Goal: Task Accomplishment & Management: Use online tool/utility

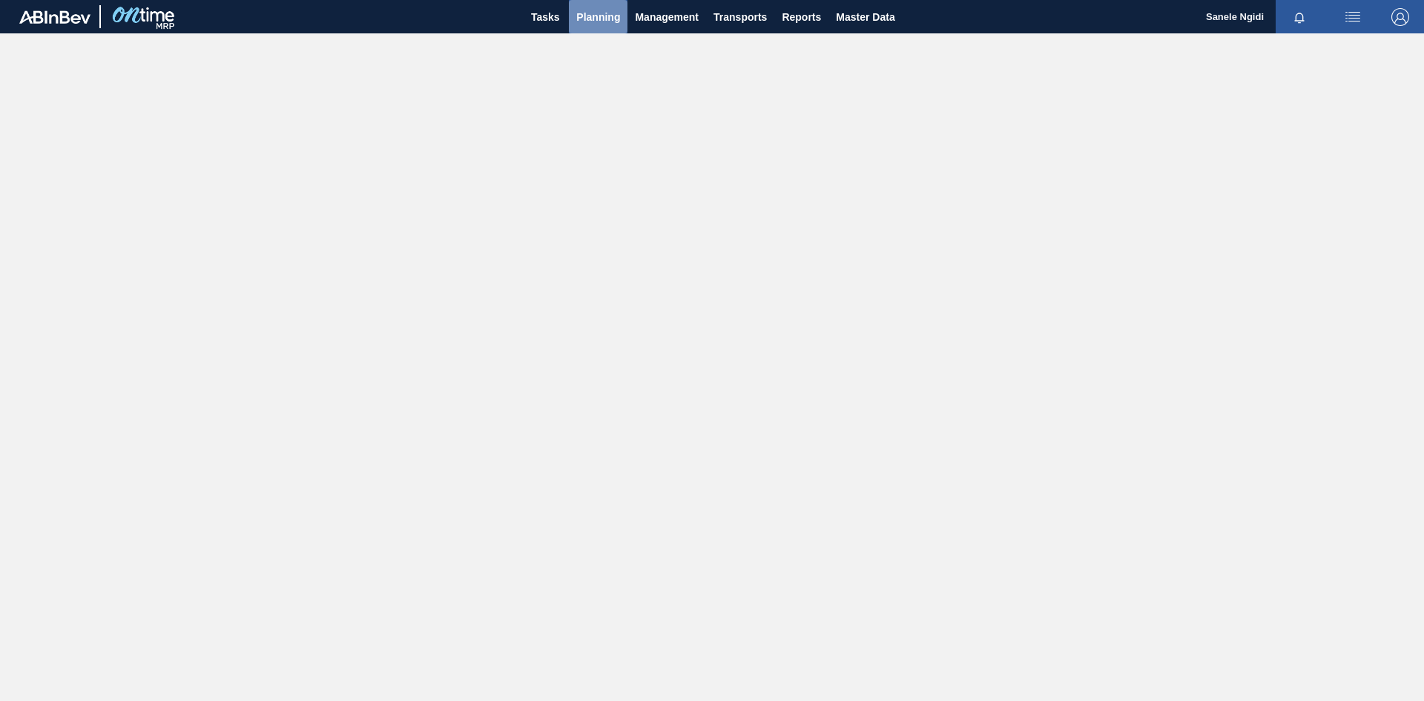
click at [590, 24] on span "Planning" at bounding box center [598, 17] width 44 height 18
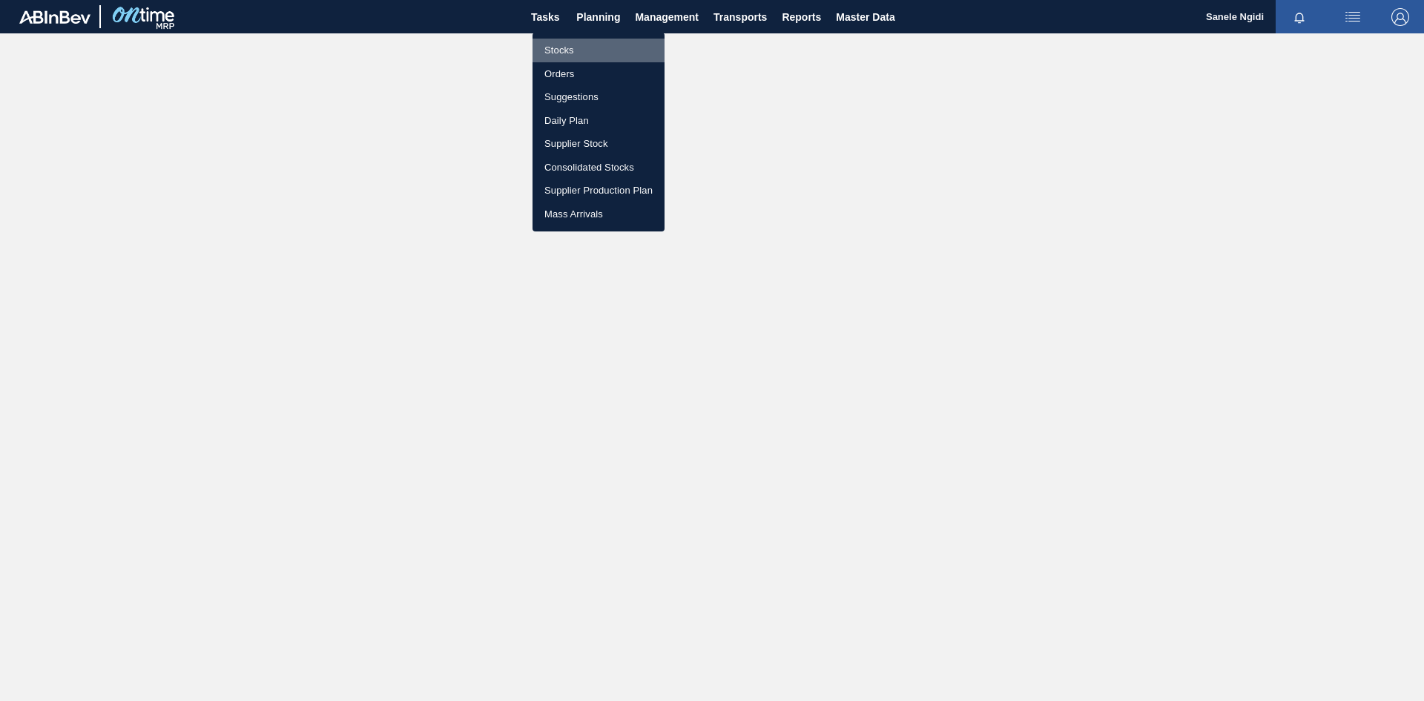
click at [556, 51] on li "Stocks" at bounding box center [598, 51] width 132 height 24
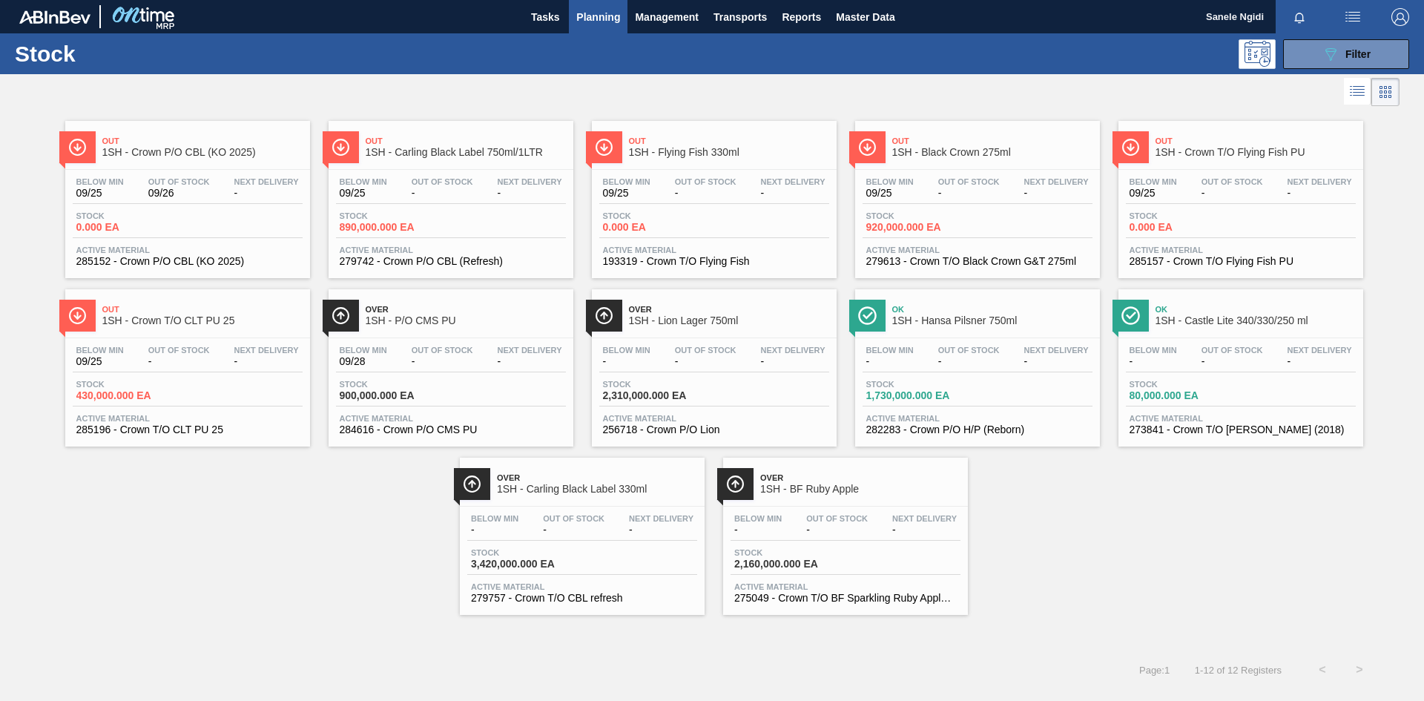
click at [208, 221] on div "Stock 0.000 EA" at bounding box center [188, 224] width 230 height 27
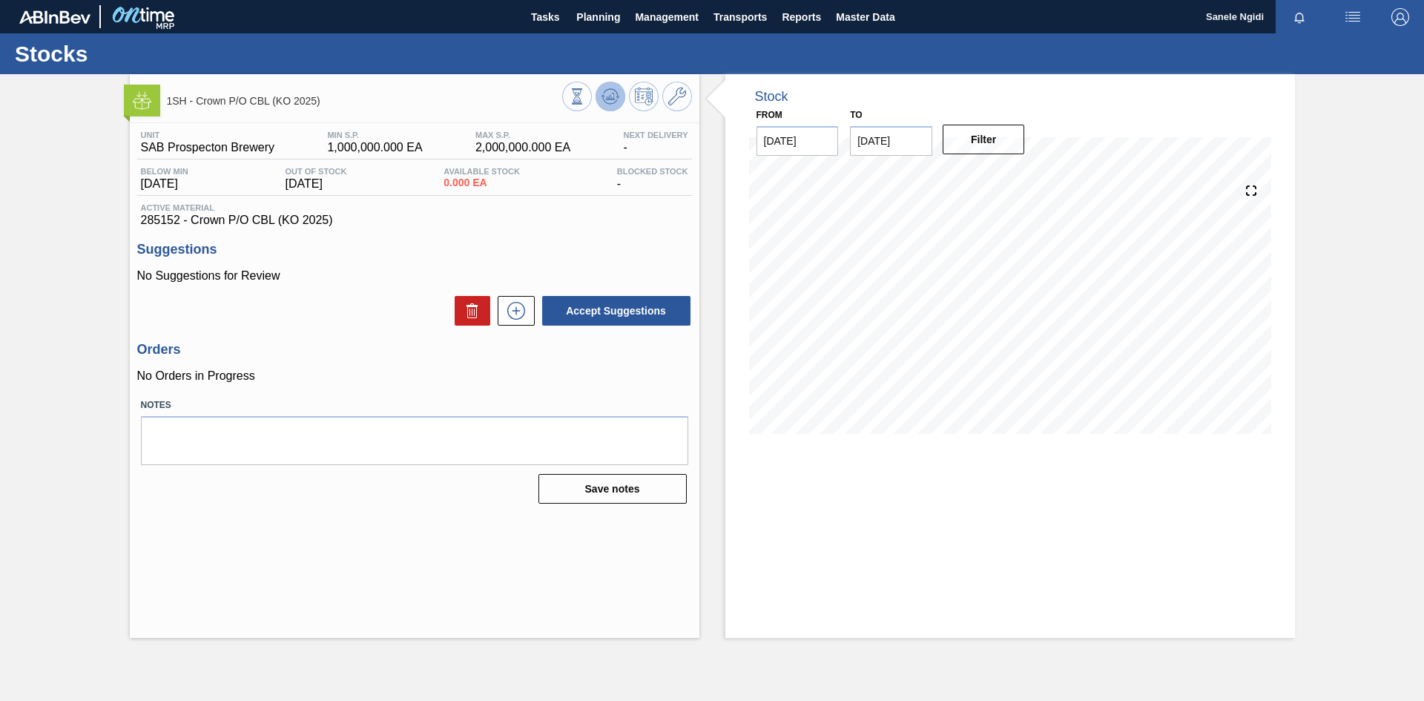
click at [608, 96] on icon at bounding box center [610, 96] width 18 height 18
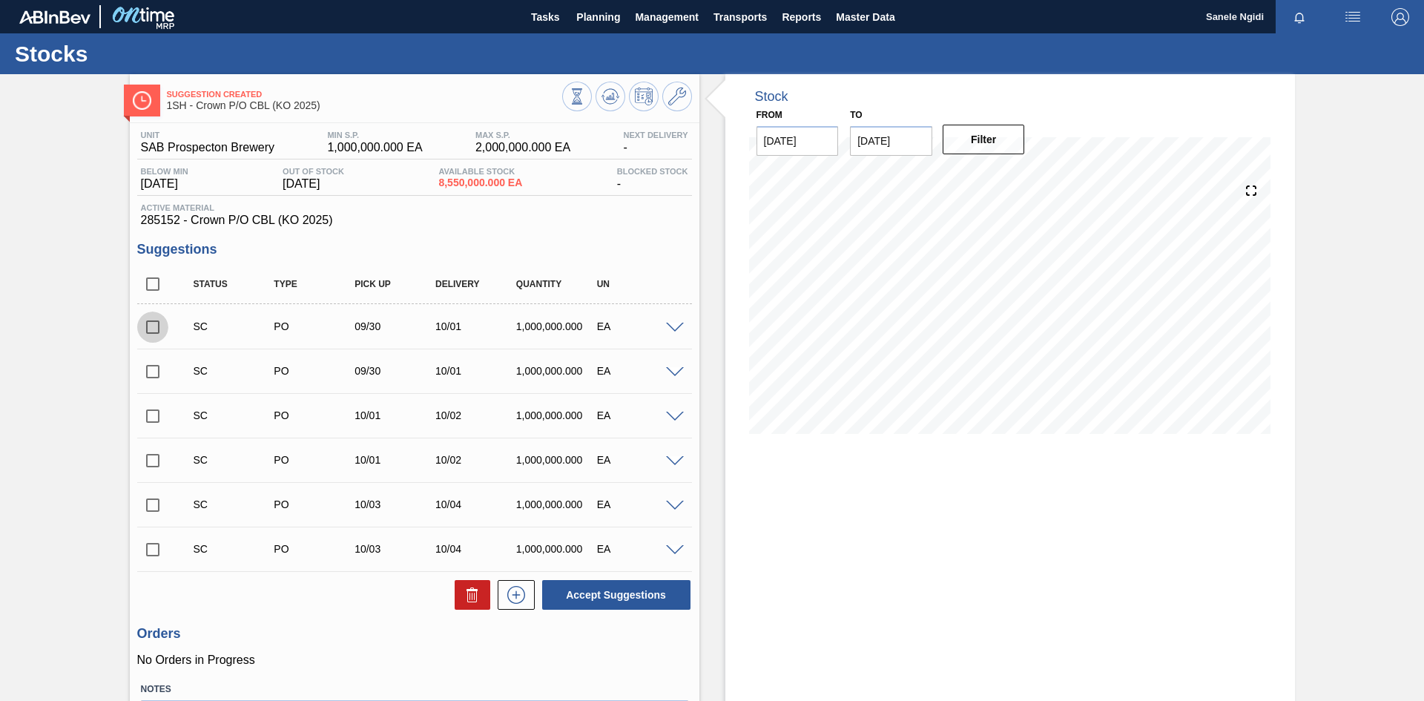
click at [148, 326] on input "checkbox" at bounding box center [152, 326] width 31 height 31
click at [944, 510] on div "Stock From [DATE] to [DATE] Filter" at bounding box center [1009, 437] width 569 height 726
click at [626, 596] on button "Accept Suggestions" at bounding box center [616, 595] width 148 height 30
checkbox input "false"
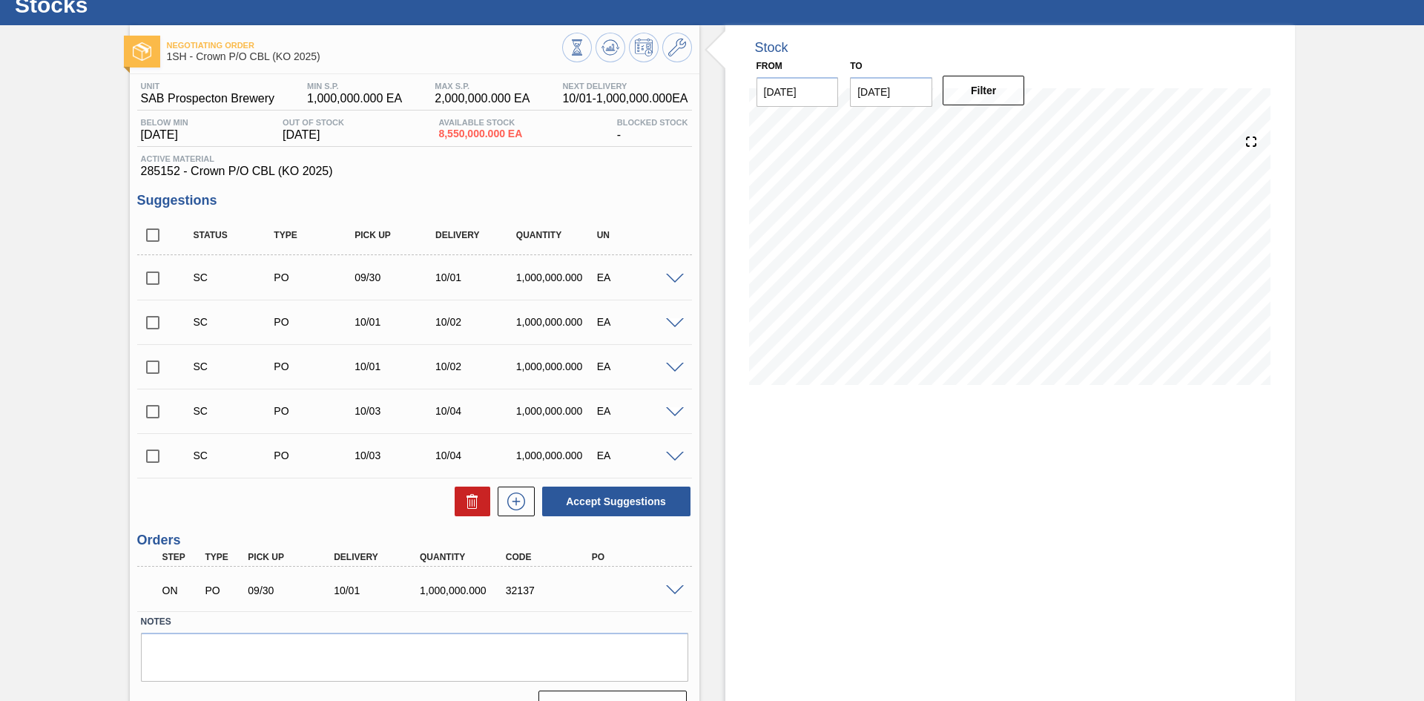
scroll to position [81, 0]
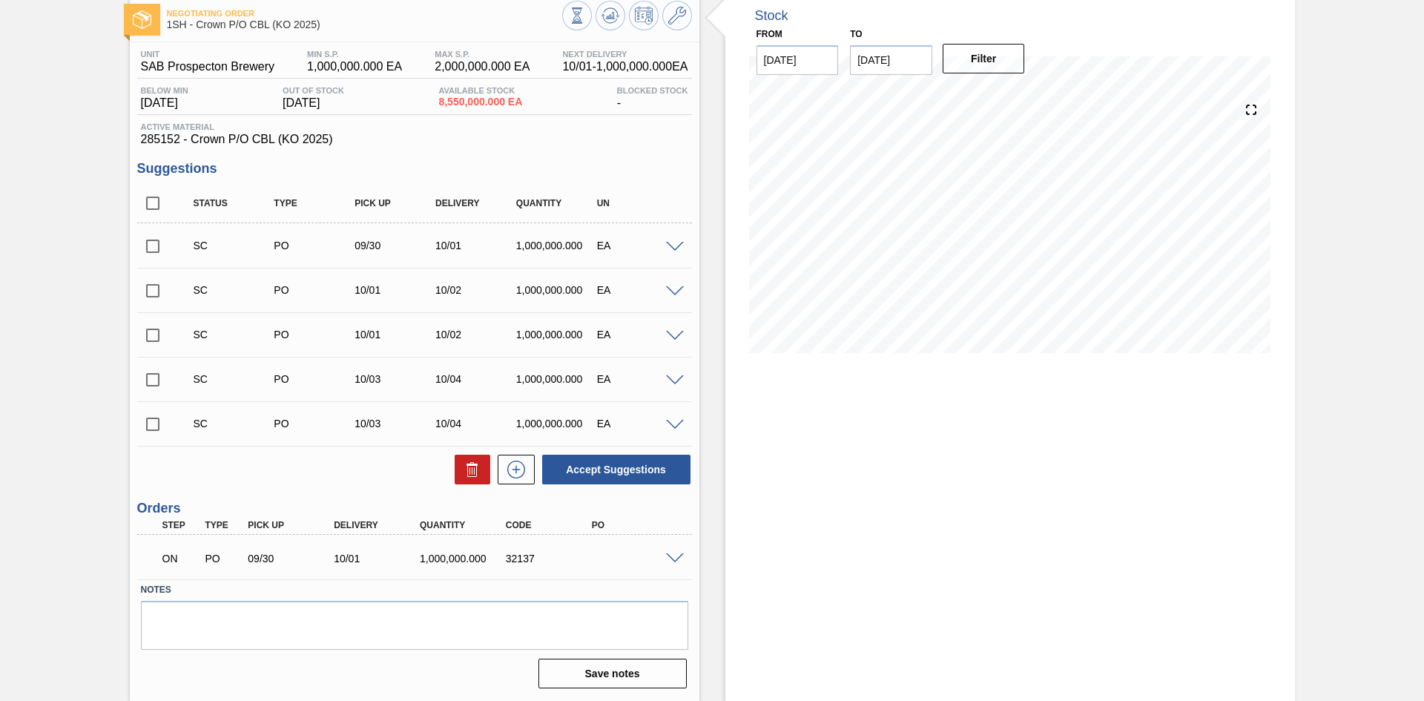
click at [836, 493] on div "Stock From [DATE] to [DATE] Filter" at bounding box center [1009, 346] width 569 height 707
click at [607, 16] on icon at bounding box center [610, 16] width 18 height 18
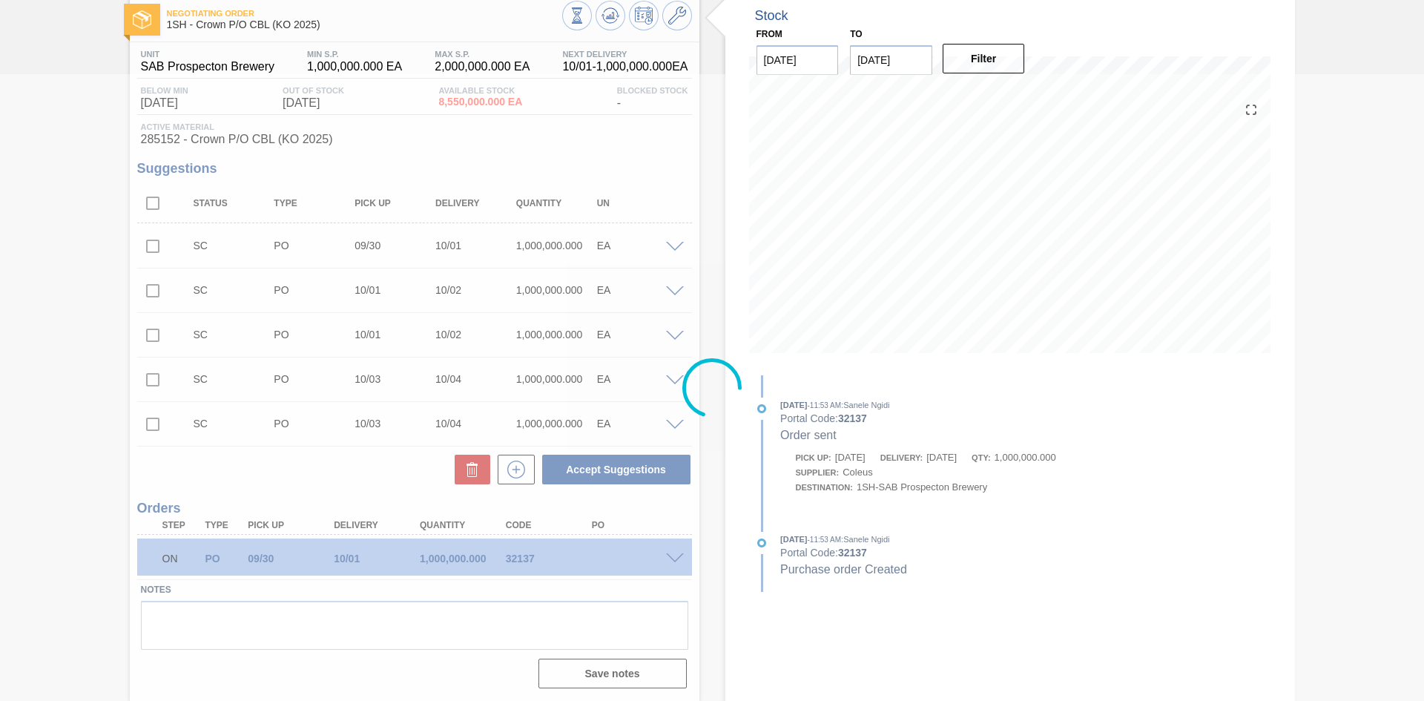
scroll to position [0, 0]
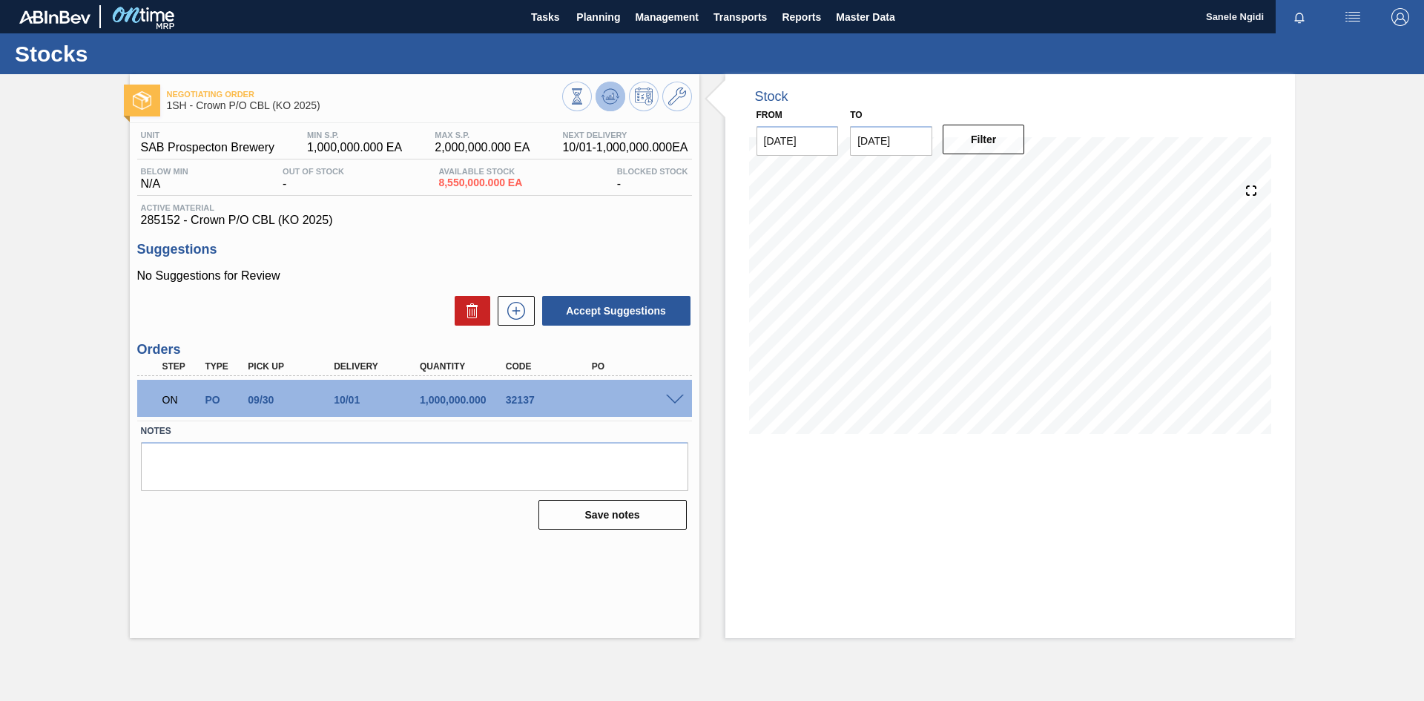
click at [608, 99] on icon at bounding box center [610, 96] width 10 height 7
click at [1082, 642] on main "Tasks Planning Management Transports Reports Master Data Sanele Ngidi Mark all …" at bounding box center [712, 350] width 1424 height 701
click at [6, 696] on main "Tasks Planning Management Transports Reports Master Data Sanele Ngidi Mark all …" at bounding box center [712, 350] width 1424 height 701
drag, startPoint x: 446, startPoint y: 254, endPoint x: 448, endPoint y: 237, distance: 17.2
click at [446, 254] on h3 "Suggestions" at bounding box center [414, 250] width 555 height 16
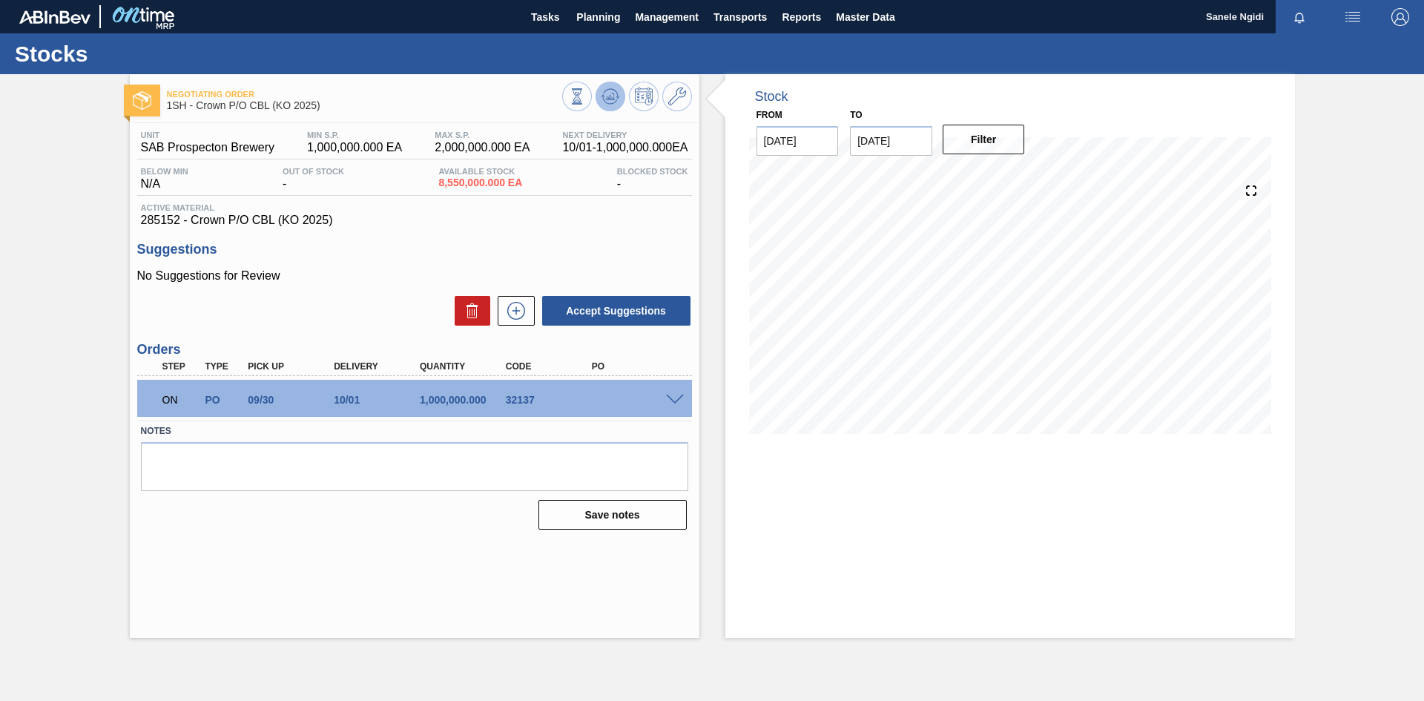
click at [614, 98] on icon at bounding box center [610, 96] width 18 height 18
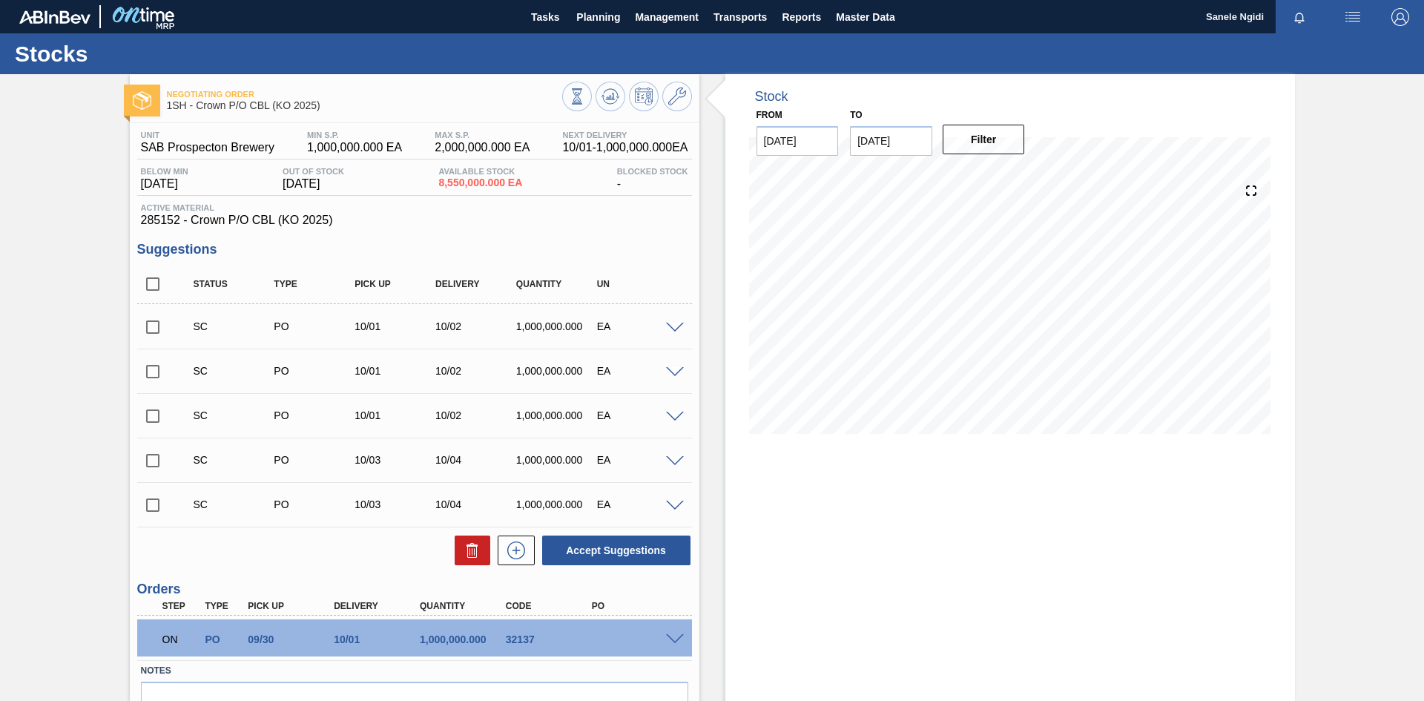
click at [673, 637] on span at bounding box center [675, 639] width 18 height 11
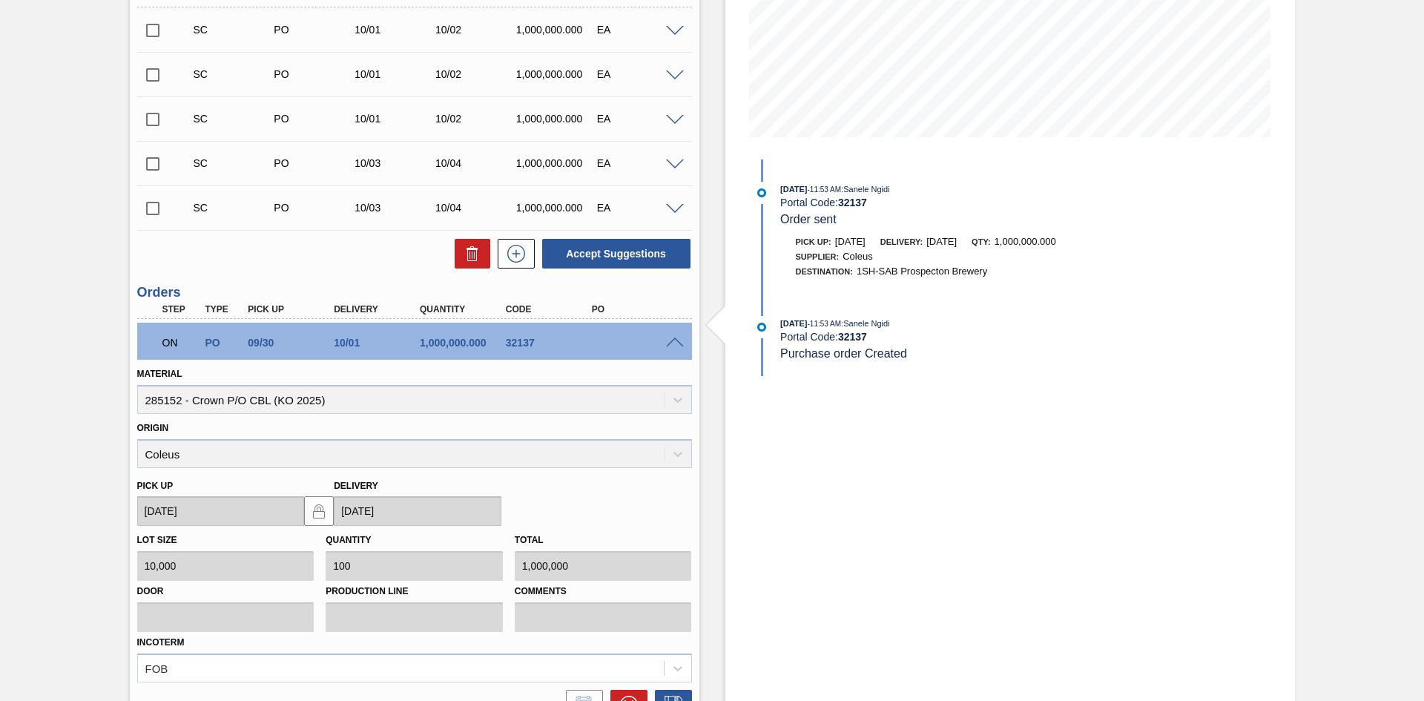
scroll to position [440, 0]
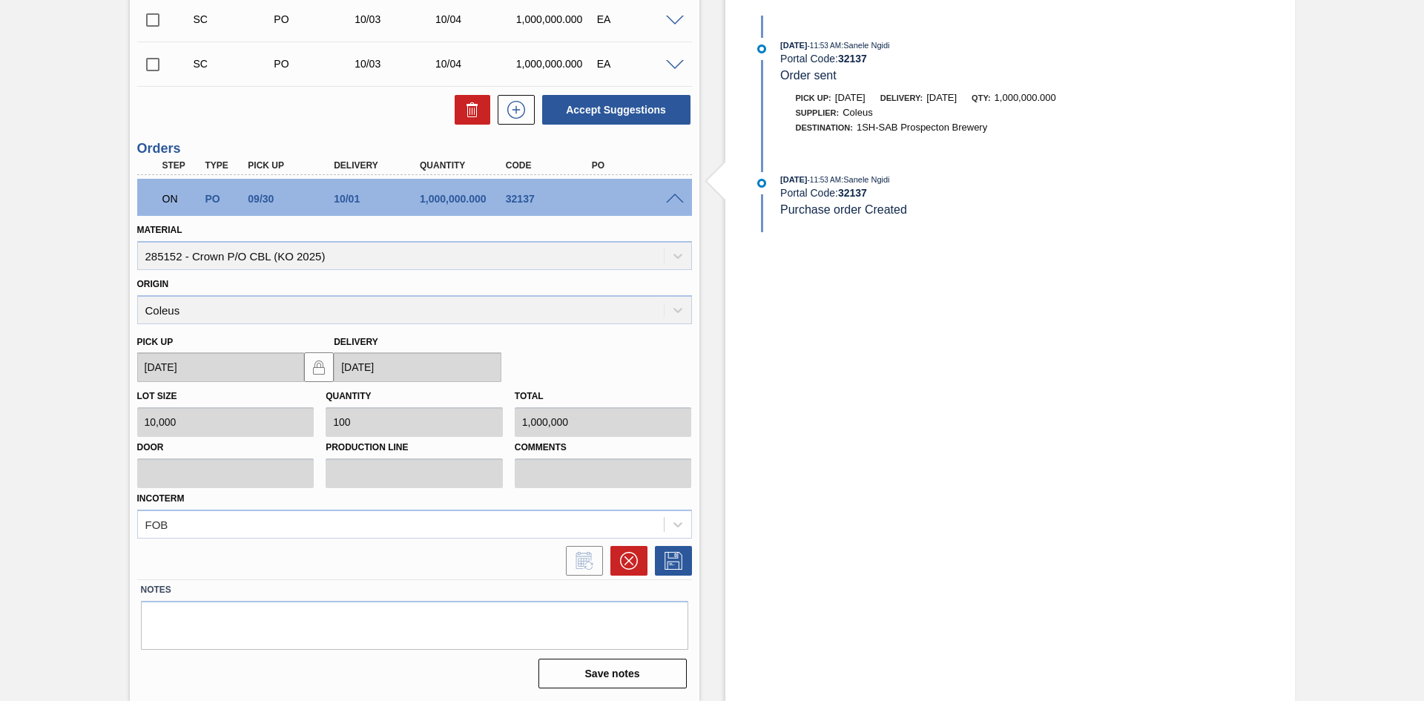
click at [314, 668] on div "Save notes" at bounding box center [414, 673] width 547 height 33
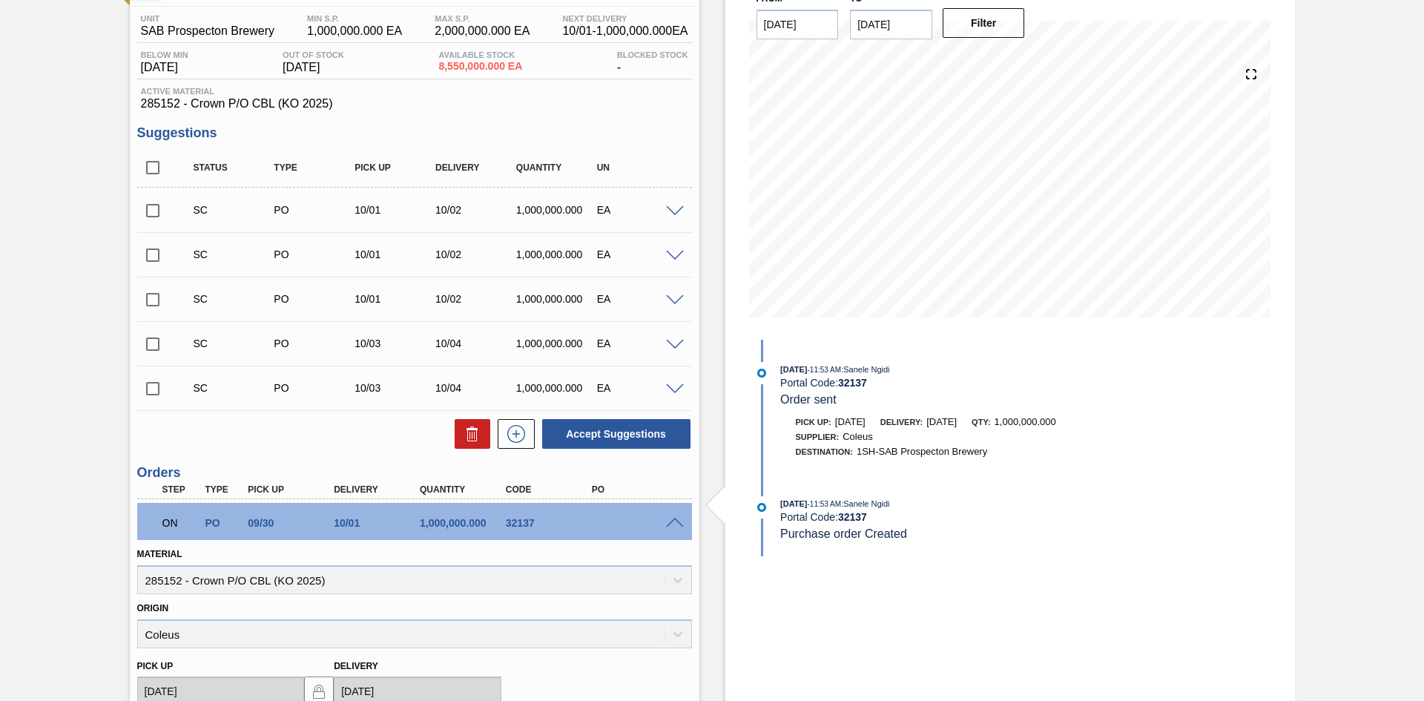
scroll to position [70, 0]
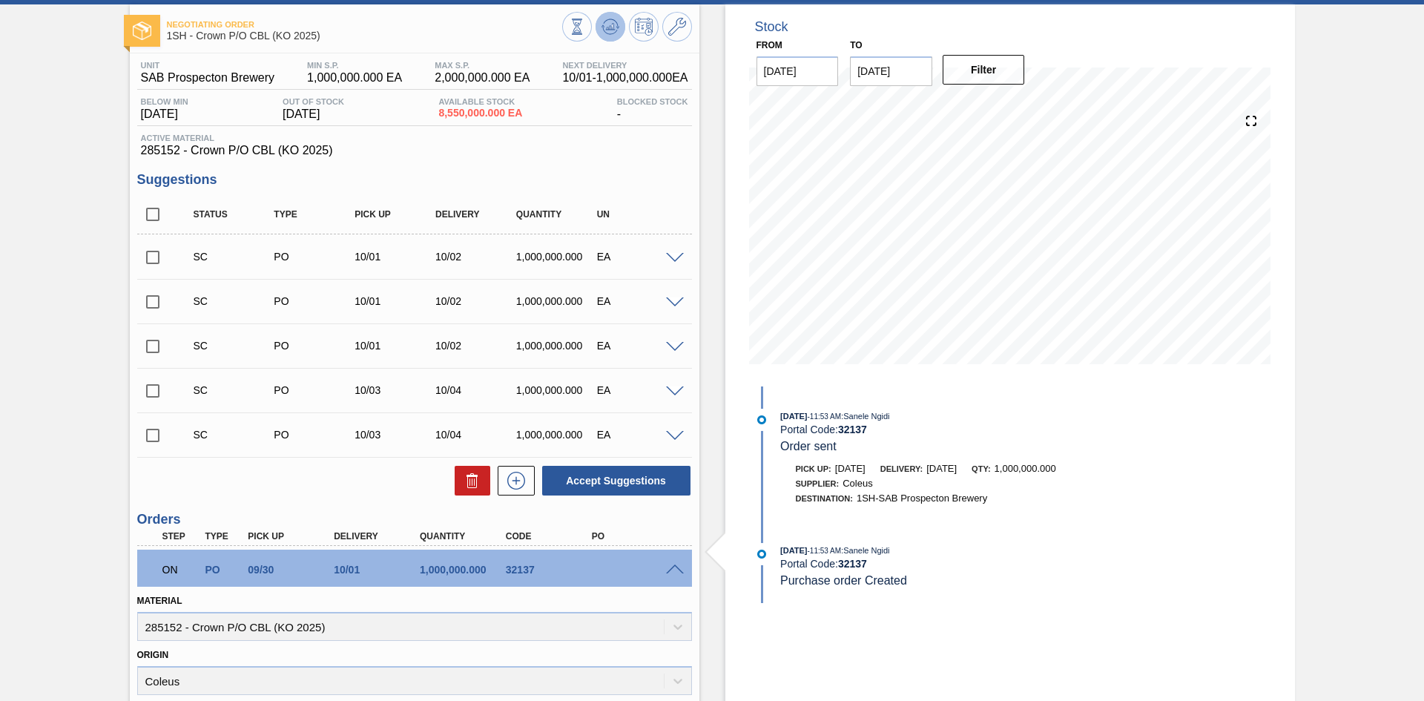
click at [601, 24] on icon at bounding box center [610, 27] width 18 height 18
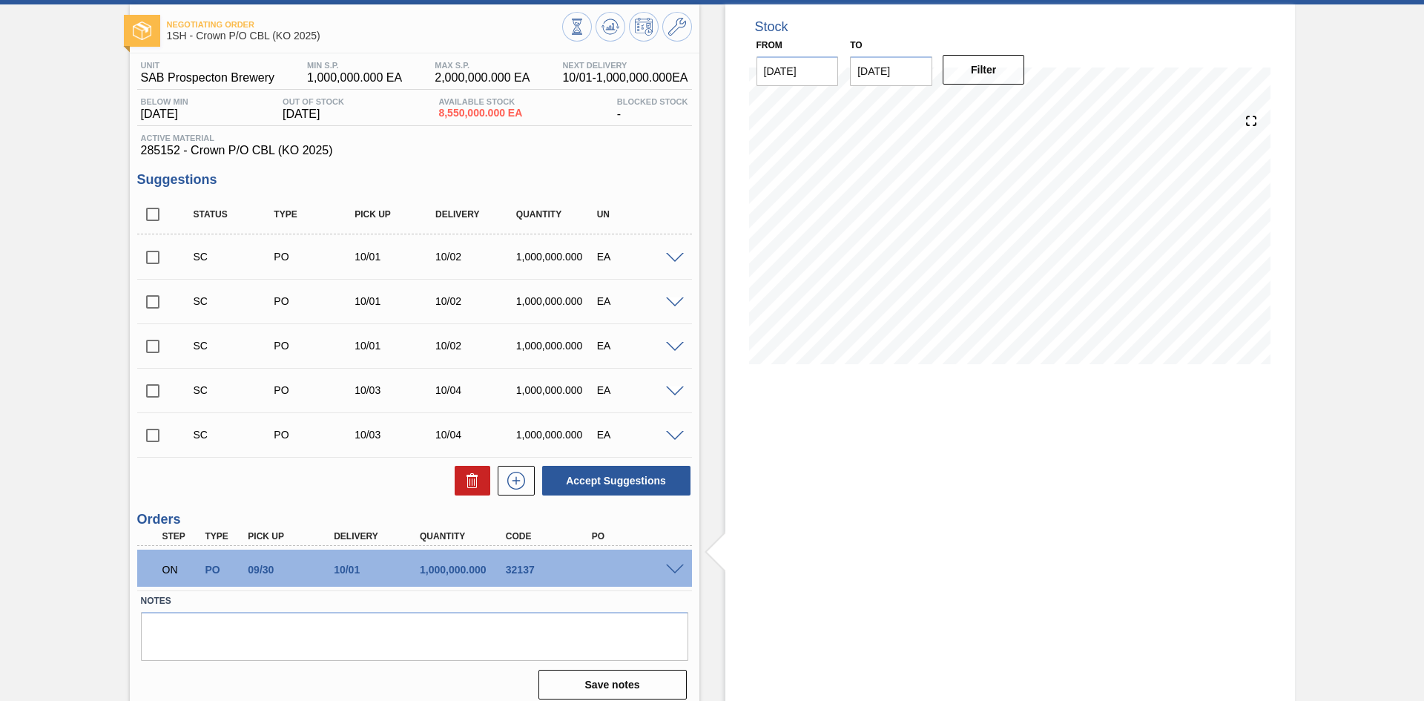
click at [43, 187] on div "Negotiating Order 1SH - Crown P/O CBL (KO 2025) Unit SAB Prospecton Brewery MIN…" at bounding box center [712, 357] width 1424 height 707
drag, startPoint x: 865, startPoint y: 519, endPoint x: 675, endPoint y: 454, distance: 201.4
click at [865, 519] on div "Stock From [DATE] to [DATE] Filter" at bounding box center [1009, 357] width 569 height 707
click at [608, 33] on icon at bounding box center [610, 27] width 18 height 18
